Goal: Information Seeking & Learning: Learn about a topic

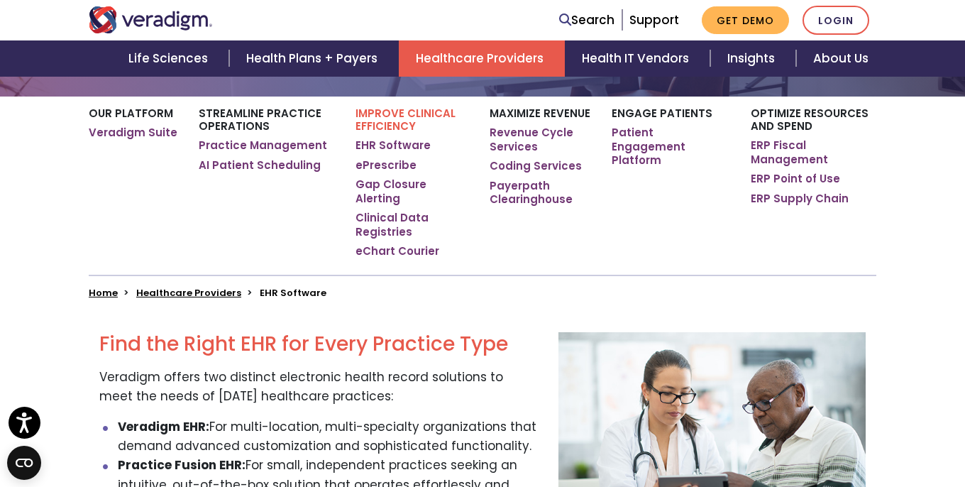
scroll to position [240, 0]
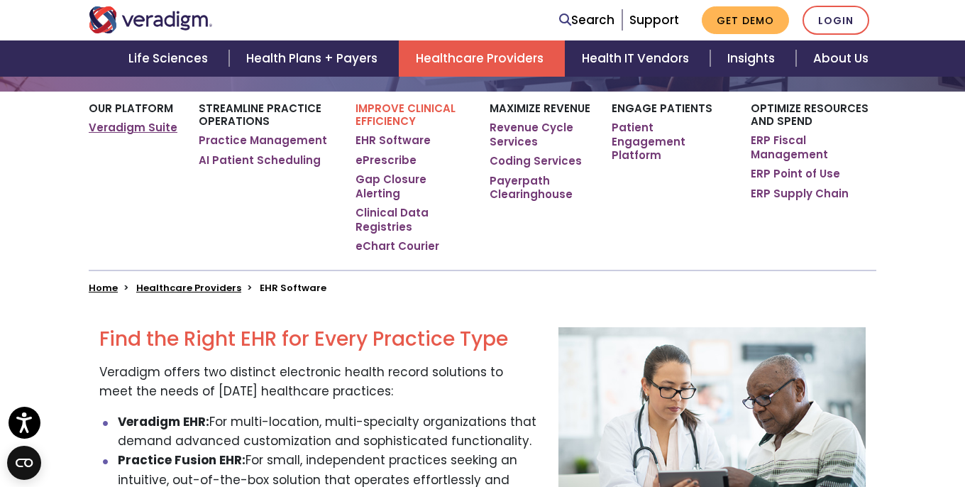
click at [133, 131] on link "Veradigm Suite" at bounding box center [133, 128] width 89 height 14
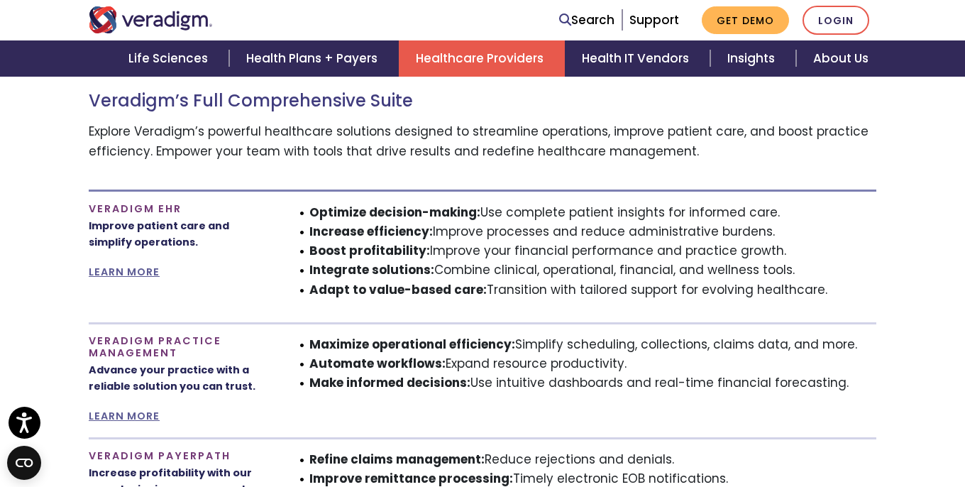
scroll to position [805, 0]
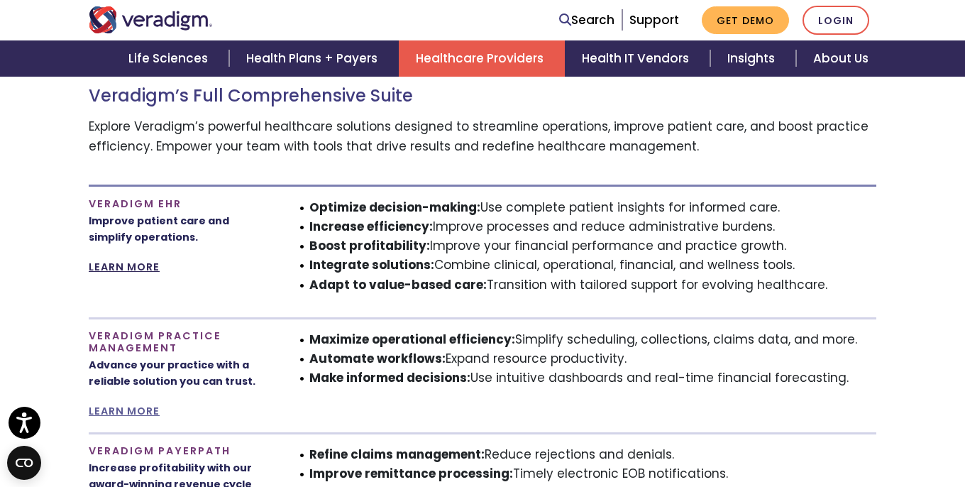
click at [127, 260] on link "LEARN MORE" at bounding box center [124, 267] width 71 height 14
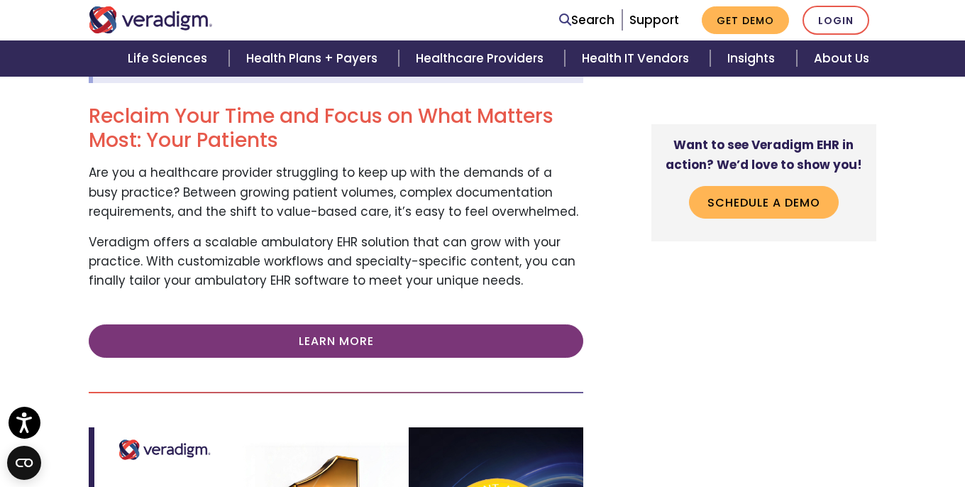
scroll to position [267, 0]
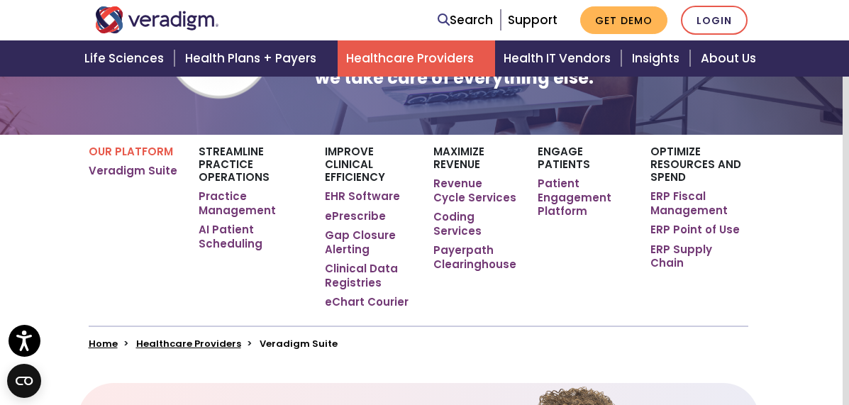
scroll to position [178, 6]
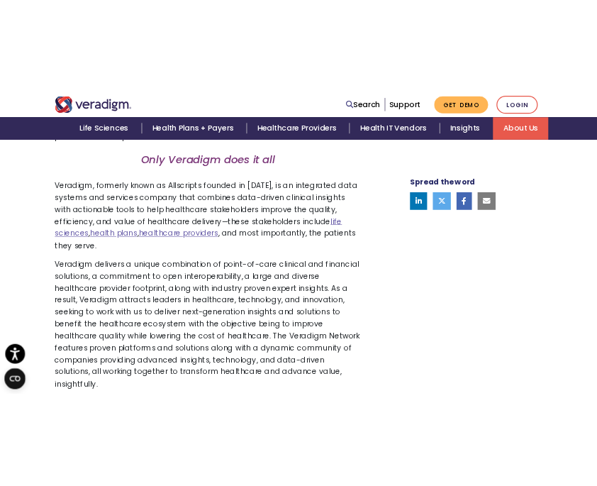
scroll to position [861, 0]
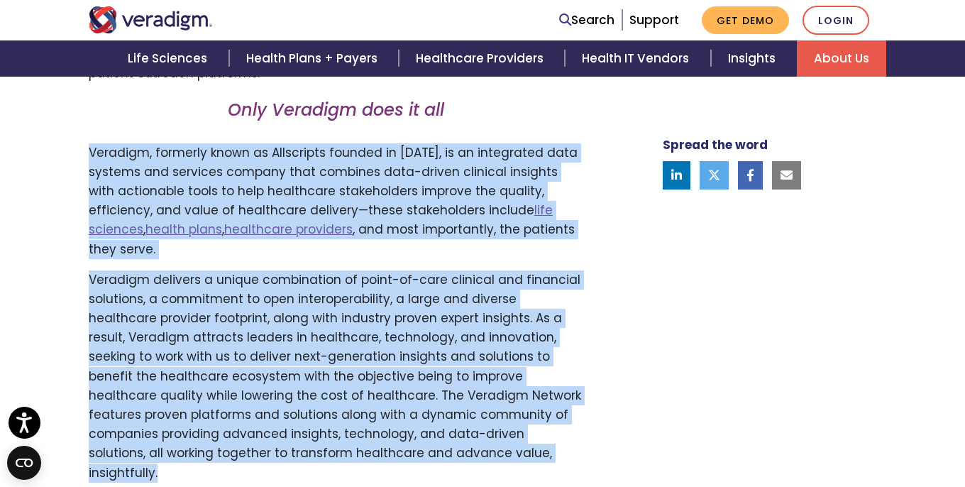
drag, startPoint x: 82, startPoint y: 150, endPoint x: 493, endPoint y: 436, distance: 500.8
click at [493, 436] on div "Transforming health, Insightfully . Please accept marketing-cookies to watch th…" at bounding box center [347, 85] width 539 height 917
copy div "Veradigm, formerly known as Allscripts founded in 1986, is an integrated data s…"
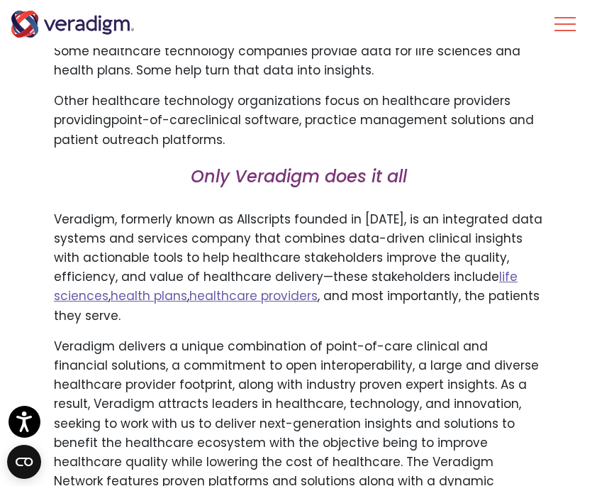
click at [448, 180] on h3 "Only Veradigm does it all" at bounding box center [298, 183] width 489 height 32
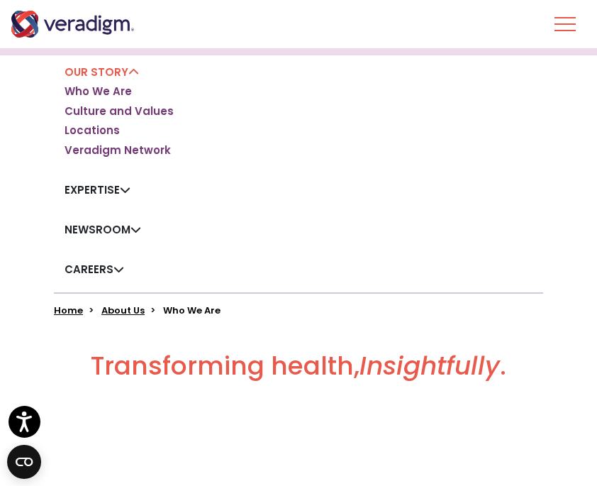
scroll to position [160, 0]
